Goal: Information Seeking & Learning: Learn about a topic

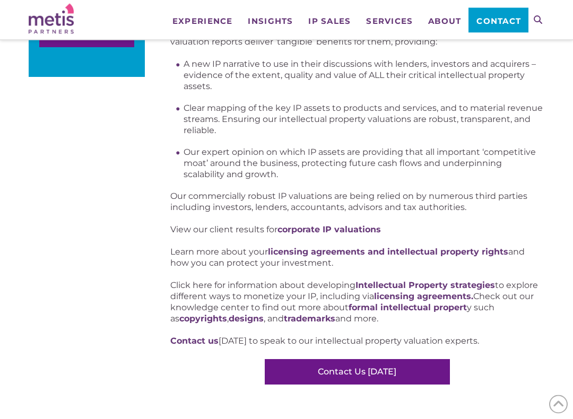
scroll to position [547, 0]
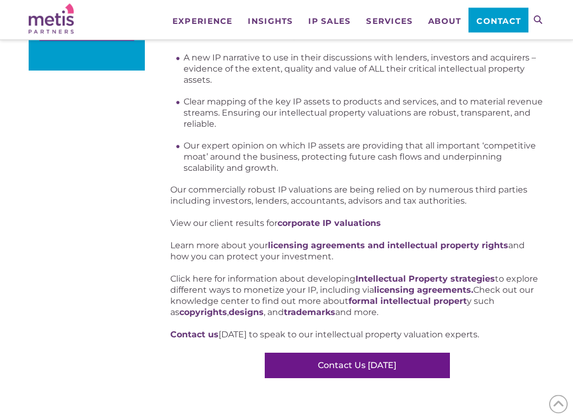
click at [506, 294] on p "Click here for information about developing Intellectual Property strategies to…" at bounding box center [357, 296] width 374 height 45
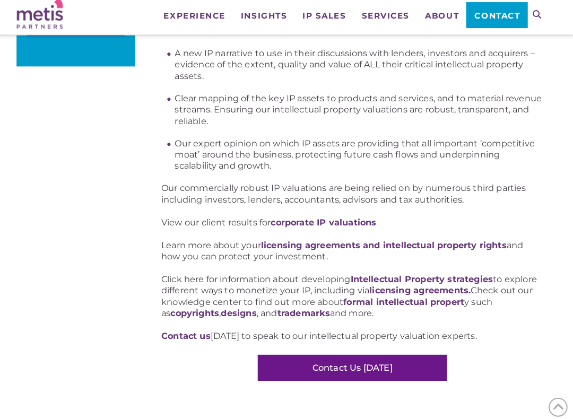
click at [473, 307] on p "Click here for information about developing Intellectual Property strategies to…" at bounding box center [357, 296] width 374 height 45
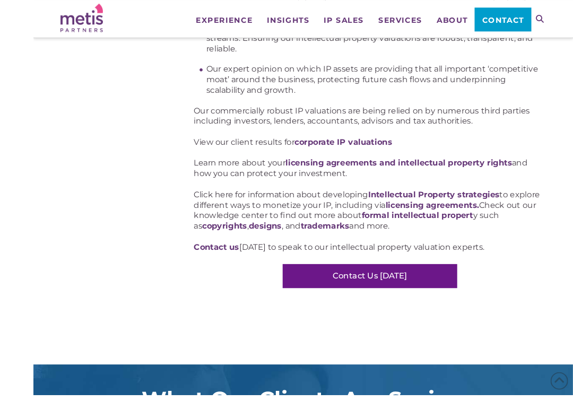
scroll to position [646, 0]
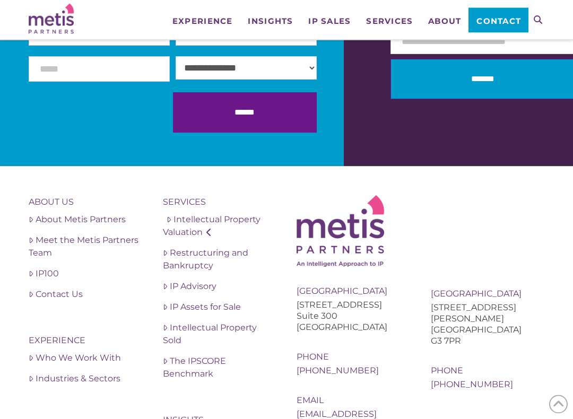
scroll to position [1538, 0]
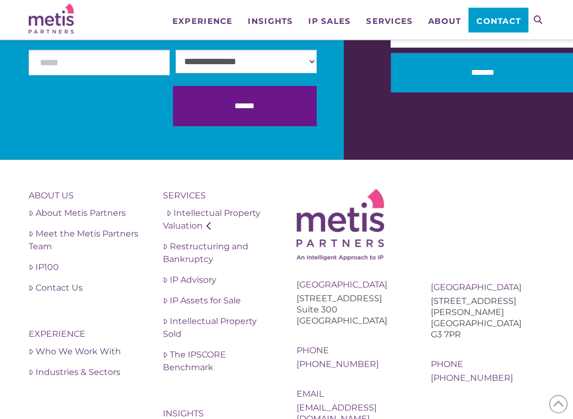
click at [570, 132] on div at bounding box center [458, 50] width 229 height 220
click at [573, 131] on div at bounding box center [458, 50] width 229 height 220
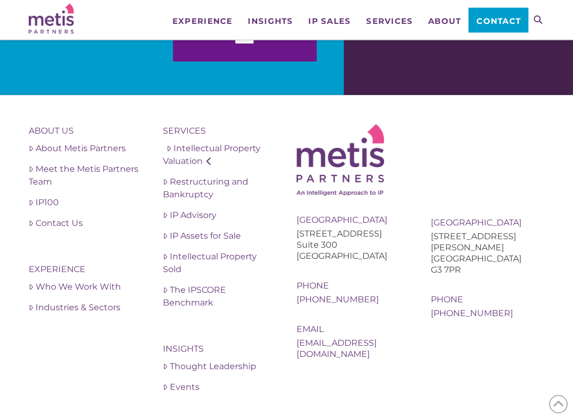
scroll to position [1604, 0]
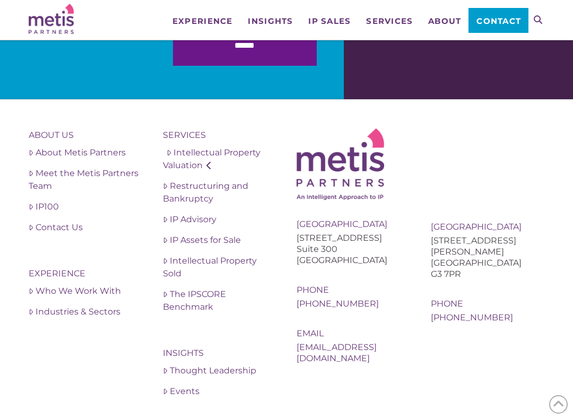
click at [472, 185] on div "United Kingdom 10 Newton Place Glasgow G3 7PR Phone +44 (0) 141 353 3011" at bounding box center [488, 225] width 114 height 195
click at [239, 260] on link "Intellectual Property Sold" at bounding box center [220, 267] width 114 height 25
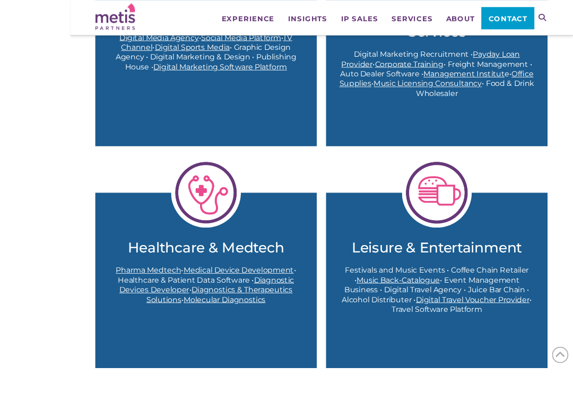
scroll to position [1074, 0]
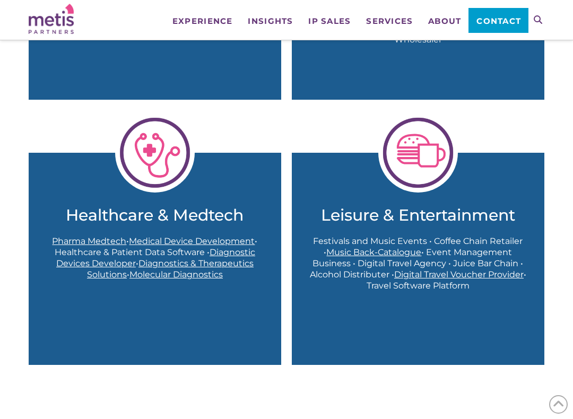
click at [435, 270] on span "Digital Travel Voucher Provider" at bounding box center [458, 275] width 129 height 10
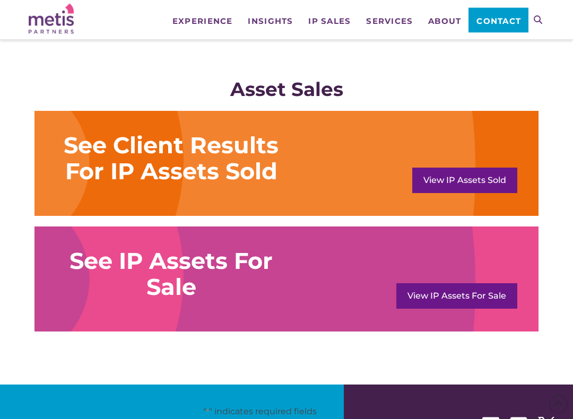
scroll to position [642, 0]
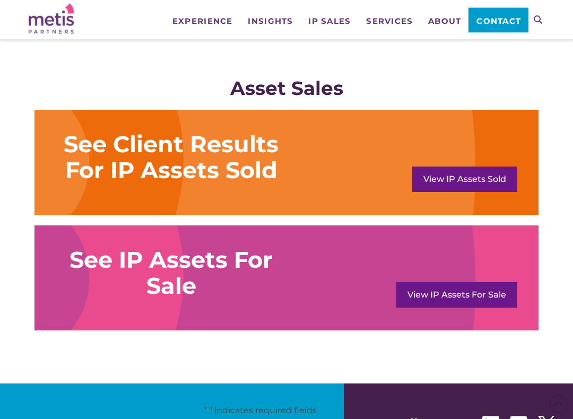
click at [114, 229] on div "See IP Assets For Sale View IP Assets For Sale" at bounding box center [286, 278] width 504 height 105
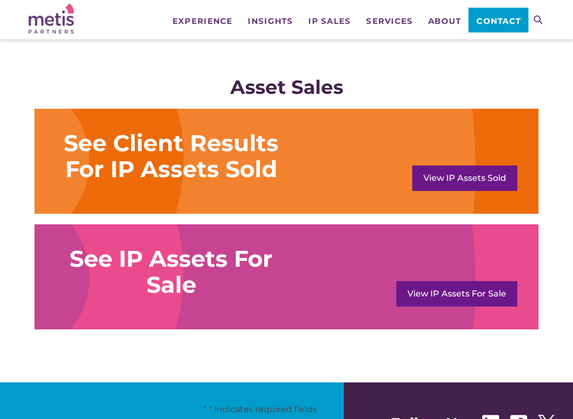
scroll to position [647, 0]
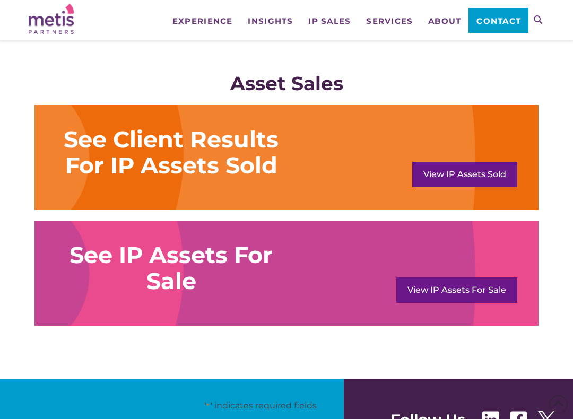
click at [440, 285] on link "View IP Assets For Sale" at bounding box center [456, 290] width 121 height 25
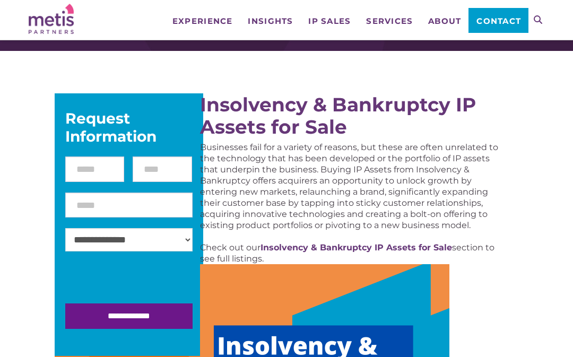
scroll to position [94, 0]
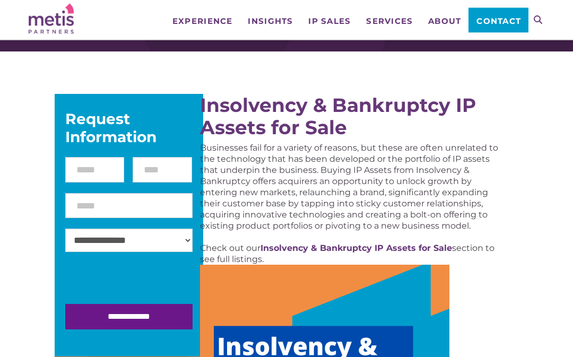
click at [244, 210] on p "Businesses fail for a variety of reasons, but these are often unrelated to the …" at bounding box center [350, 187] width 301 height 89
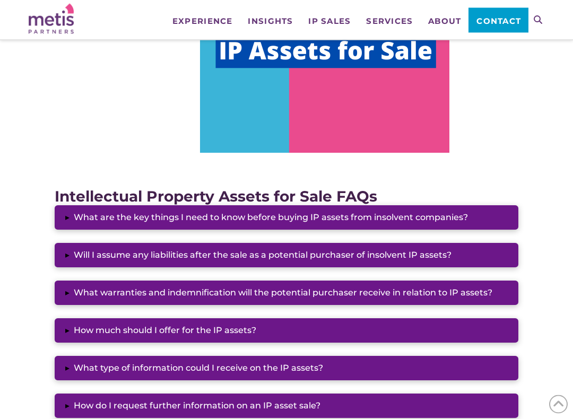
scroll to position [791, 0]
click at [266, 332] on button "▸ How much should I offer for the IP assets?" at bounding box center [287, 330] width 464 height 24
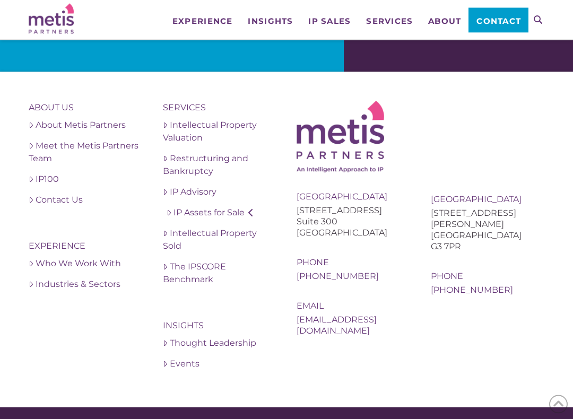
scroll to position [1828, 0]
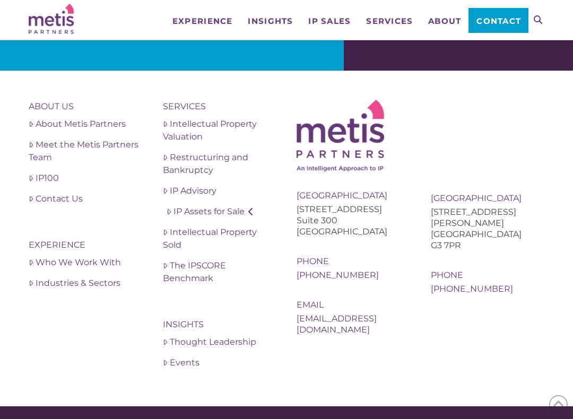
click at [236, 165] on link "Restructuring and Bankruptcy" at bounding box center [220, 163] width 114 height 25
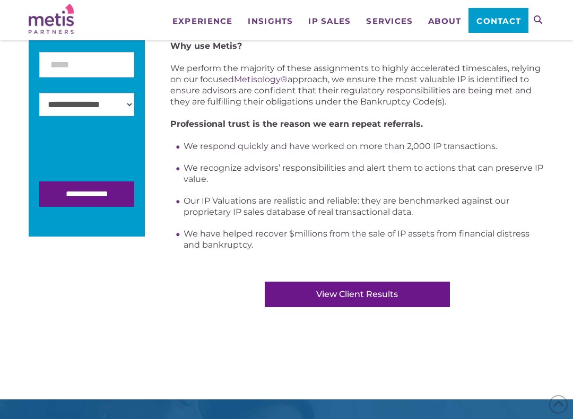
scroll to position [394, 0]
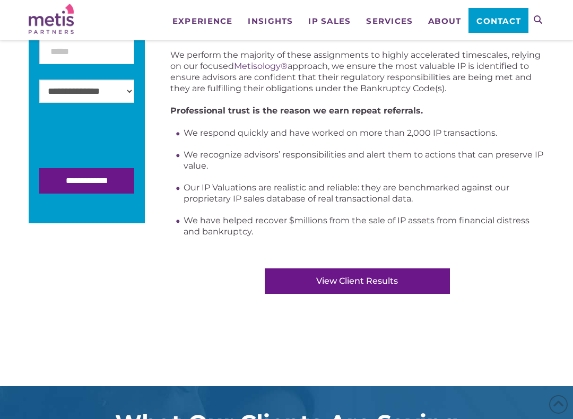
click at [357, 288] on link "View Client Results" at bounding box center [357, 280] width 185 height 25
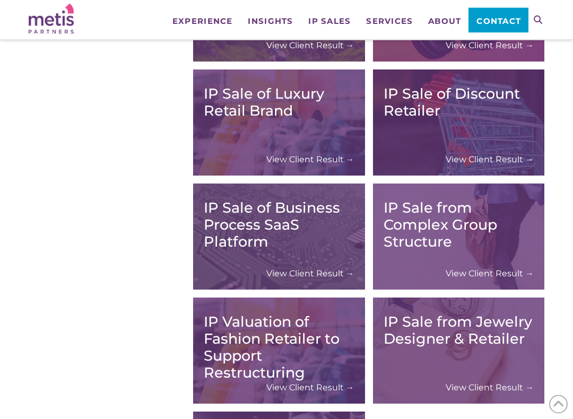
scroll to position [1472, 0]
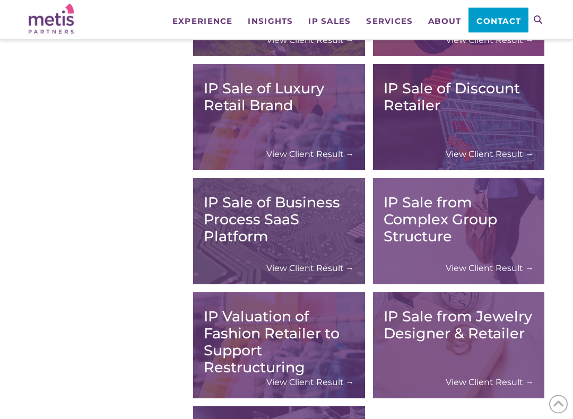
click at [426, 243] on h3 "IP Sale from Complex Group Structure" at bounding box center [459, 220] width 151 height 51
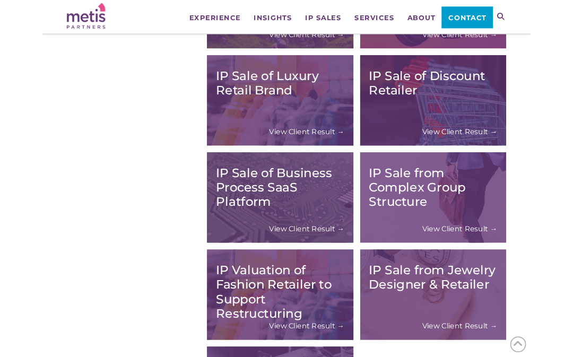
scroll to position [1503, 0]
